Goal: Task Accomplishment & Management: Use online tool/utility

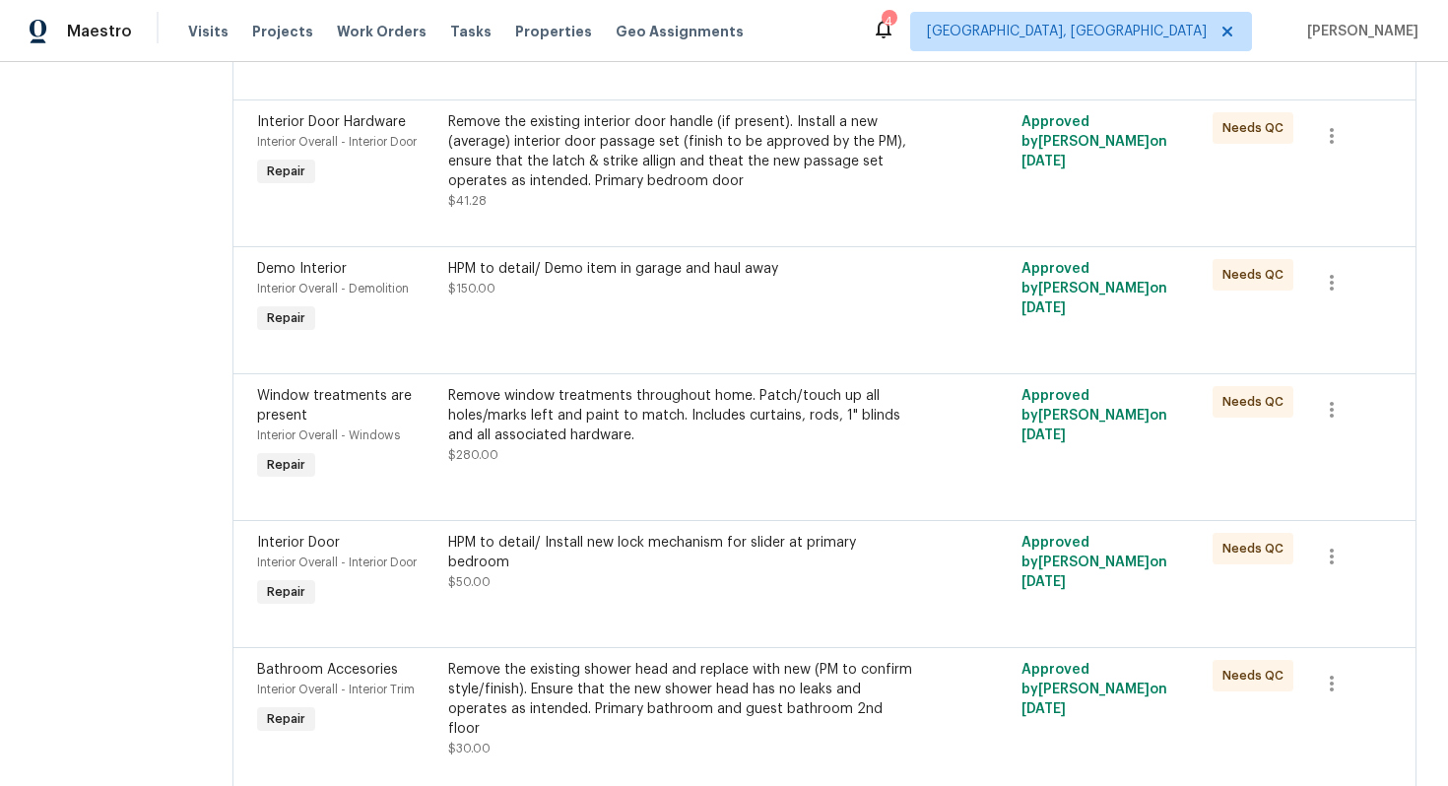
scroll to position [2974, 0]
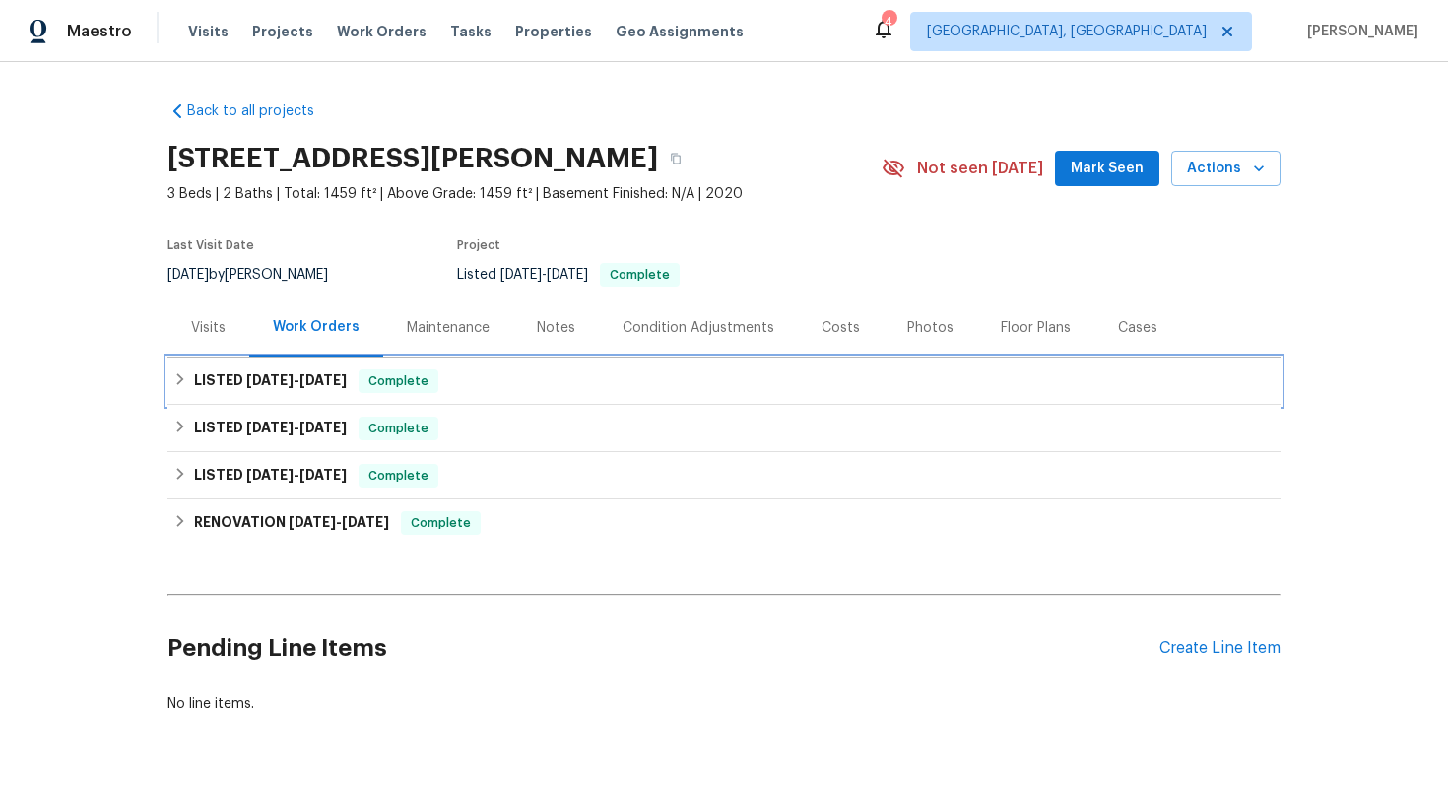
click at [649, 377] on div "LISTED 7/30/25 - 8/2/25 Complete" at bounding box center [724, 381] width 1102 height 24
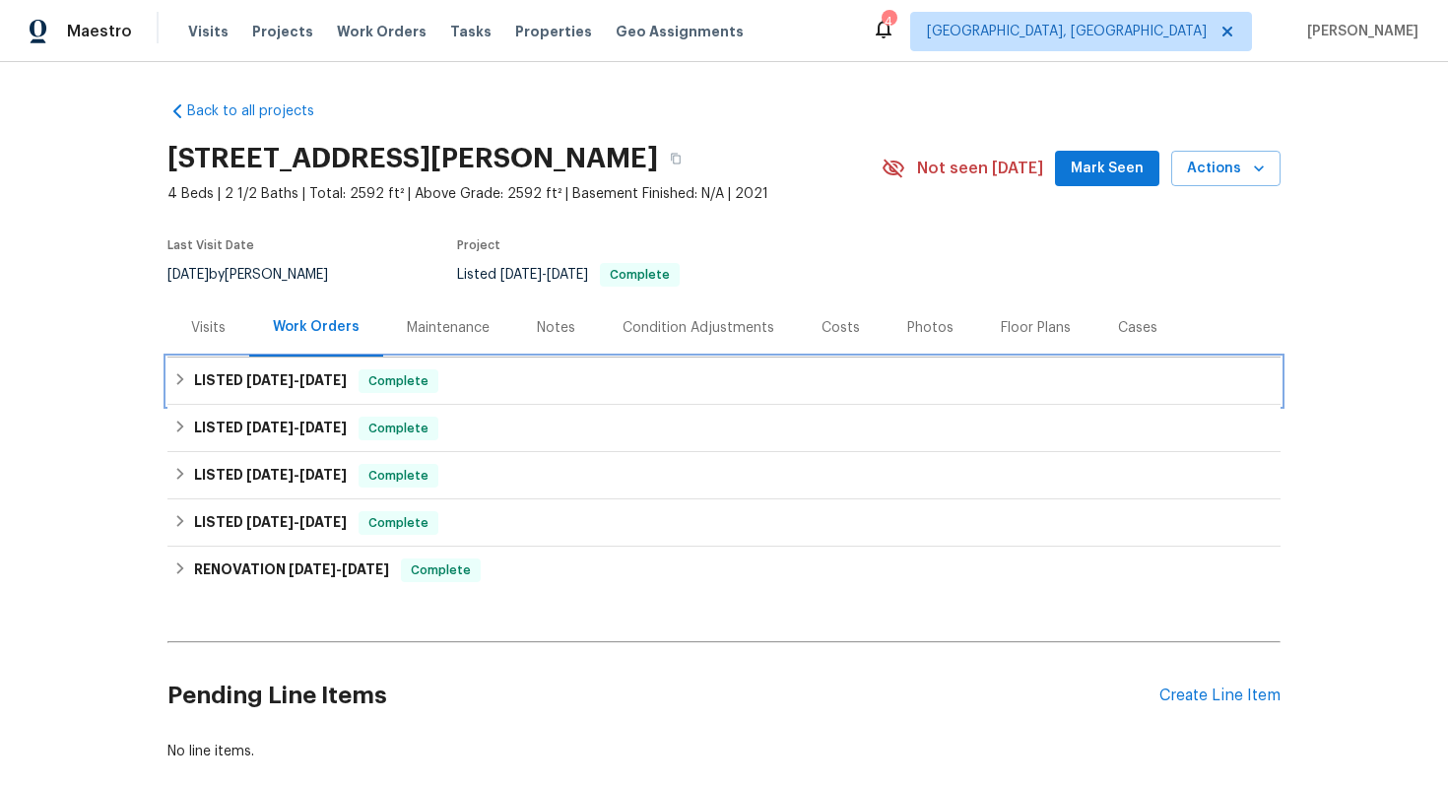
click at [566, 399] on div "LISTED [DATE] - [DATE] Complete" at bounding box center [723, 381] width 1113 height 47
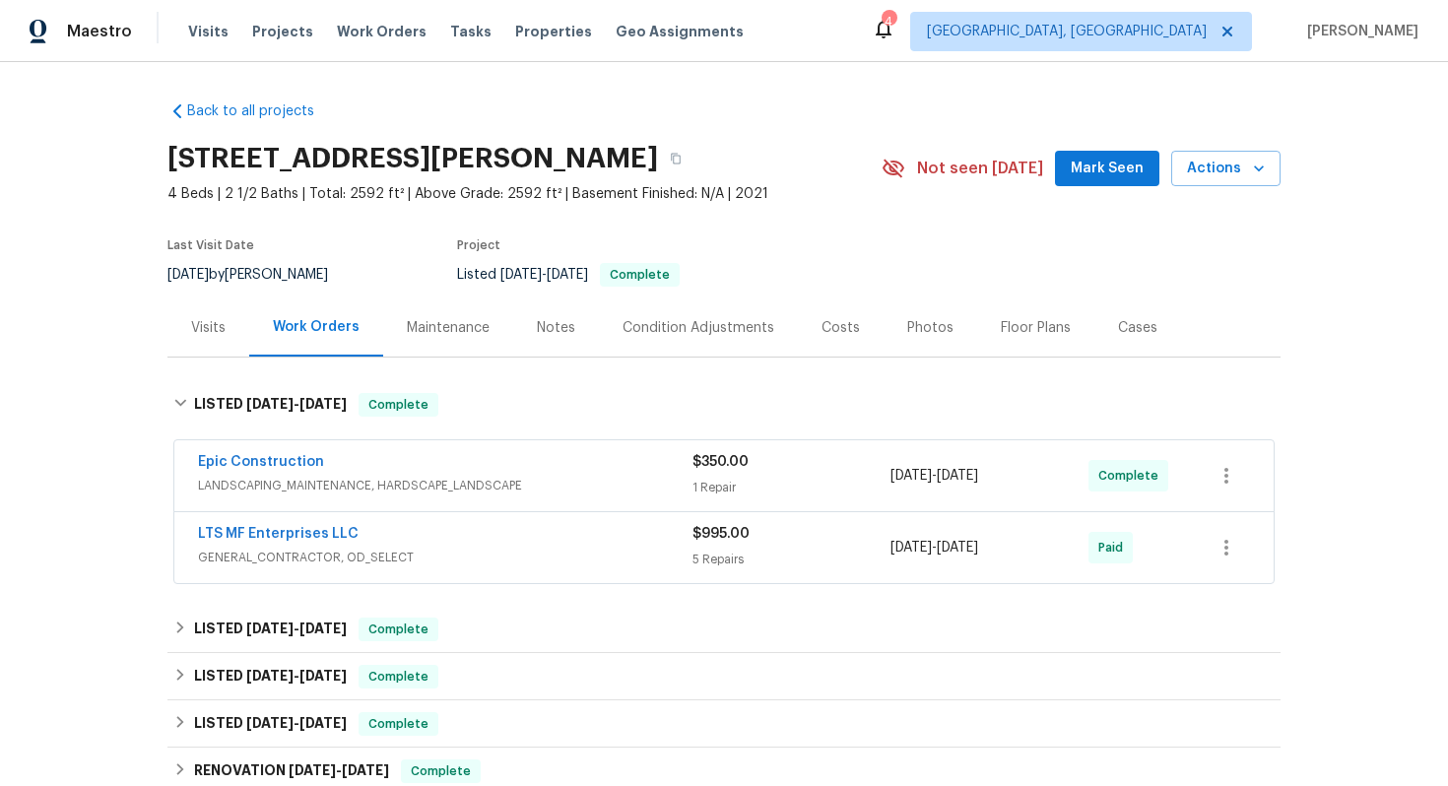
click at [473, 472] on div "Epic Construction" at bounding box center [445, 464] width 495 height 24
